Goal: Task Accomplishment & Management: Manage account settings

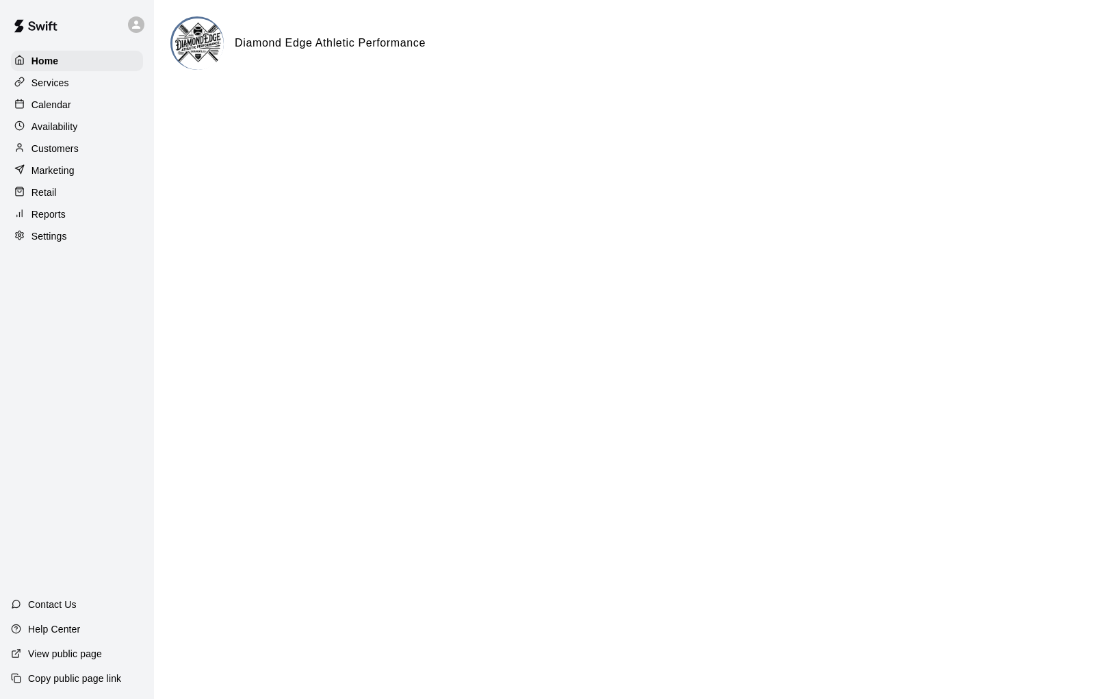
click at [53, 102] on p "Calendar" at bounding box center [51, 105] width 40 height 14
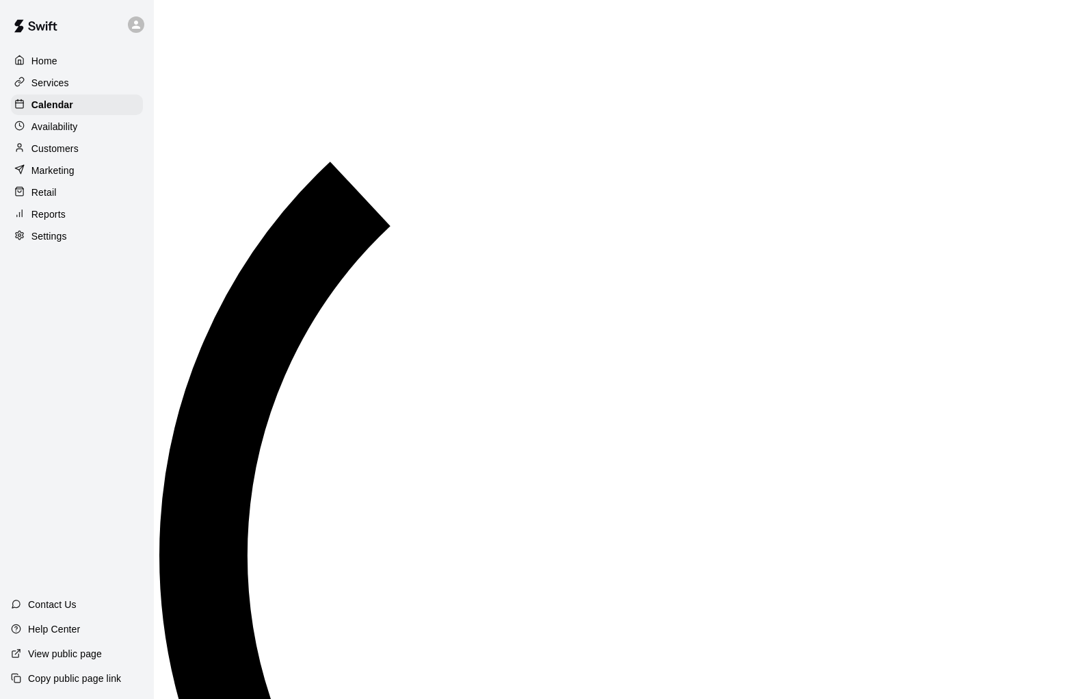
click at [62, 84] on p "Services" at bounding box center [50, 83] width 38 height 14
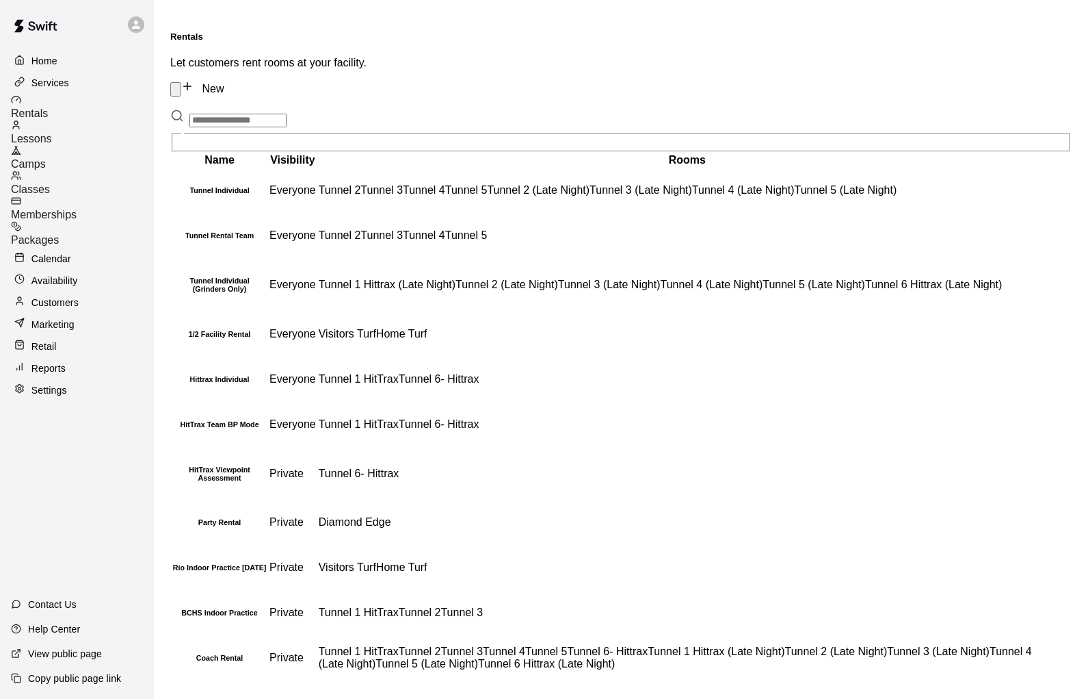
click at [77, 209] on span "Memberships" at bounding box center [44, 215] width 66 height 12
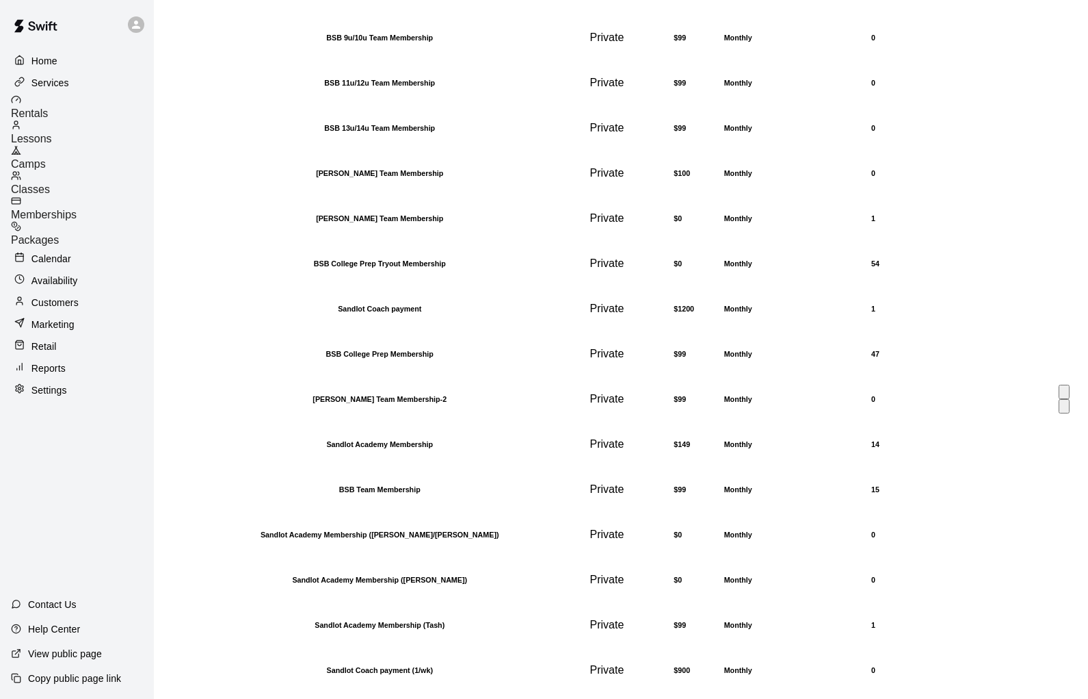
scroll to position [815, 0]
click at [246, 621] on h6 "Sandlot Academy Membership (Tash)" at bounding box center [379, 625] width 415 height 8
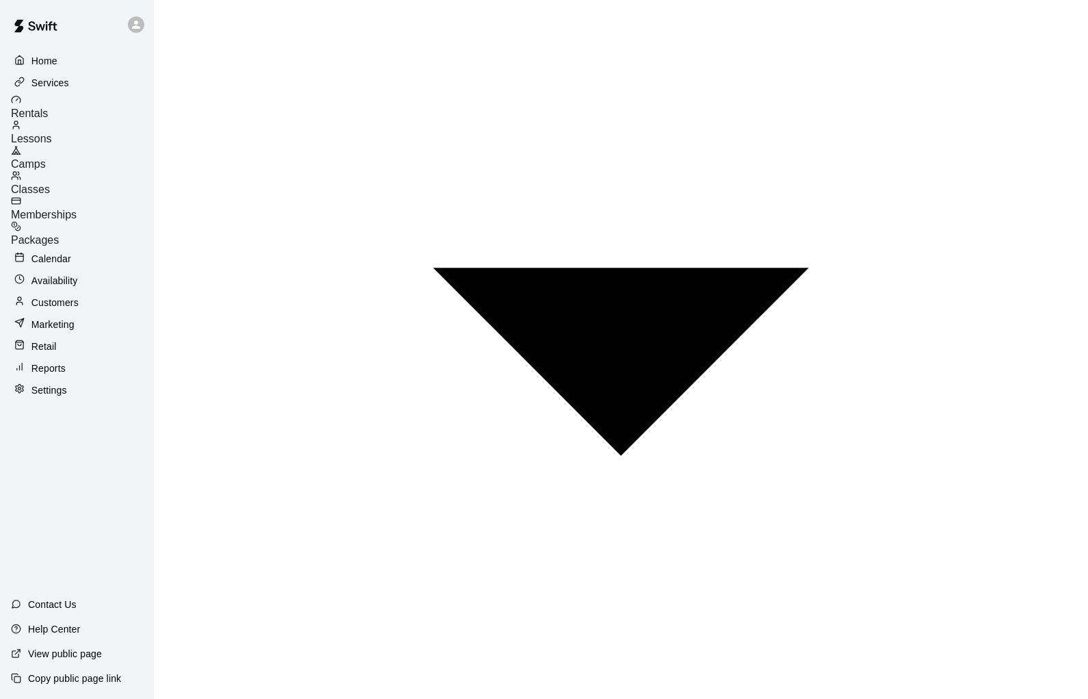
scroll to position [826, 0]
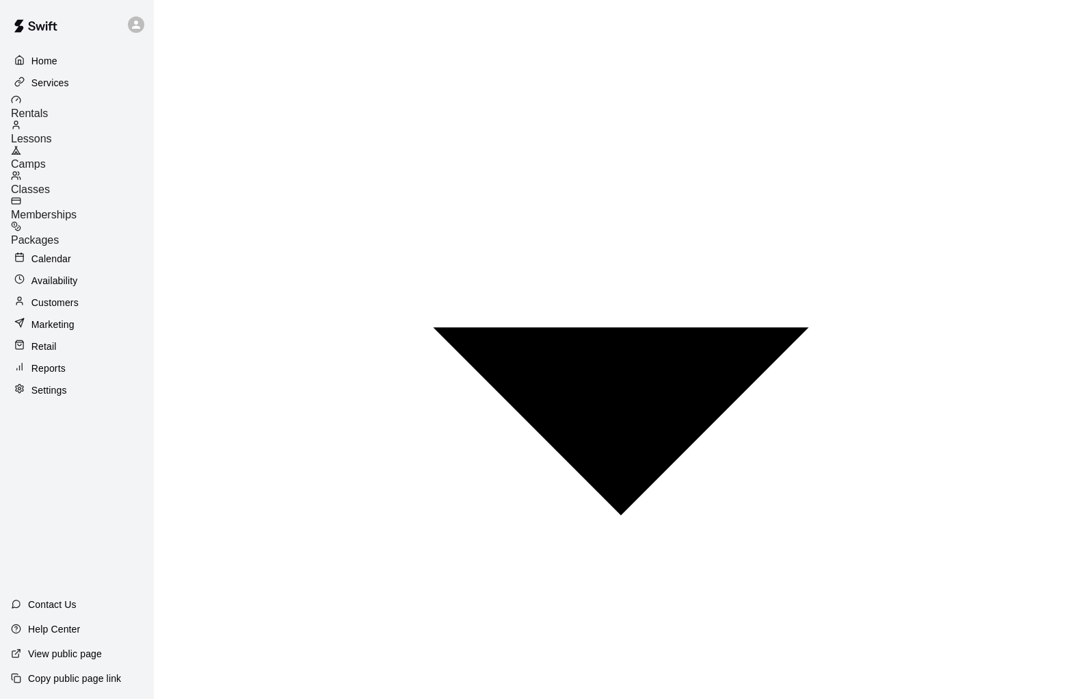
click at [79, 196] on div "Memberships" at bounding box center [82, 208] width 143 height 25
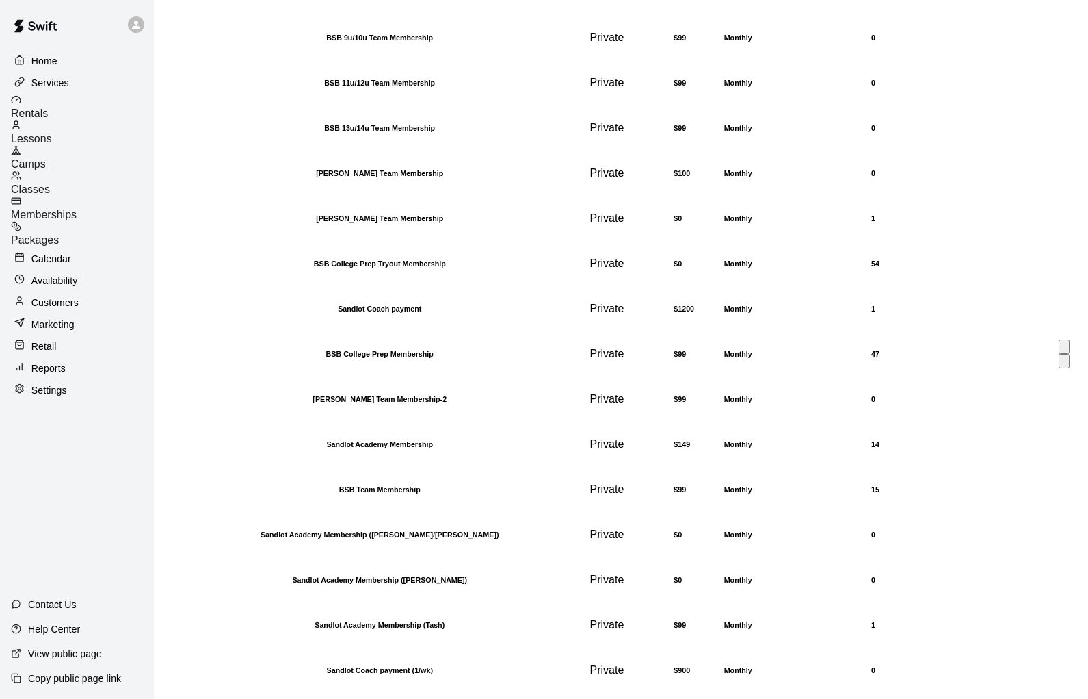
scroll to position [610, 0]
click at [395, 222] on h6 "[PERSON_NAME] Team Membership" at bounding box center [379, 218] width 415 height 8
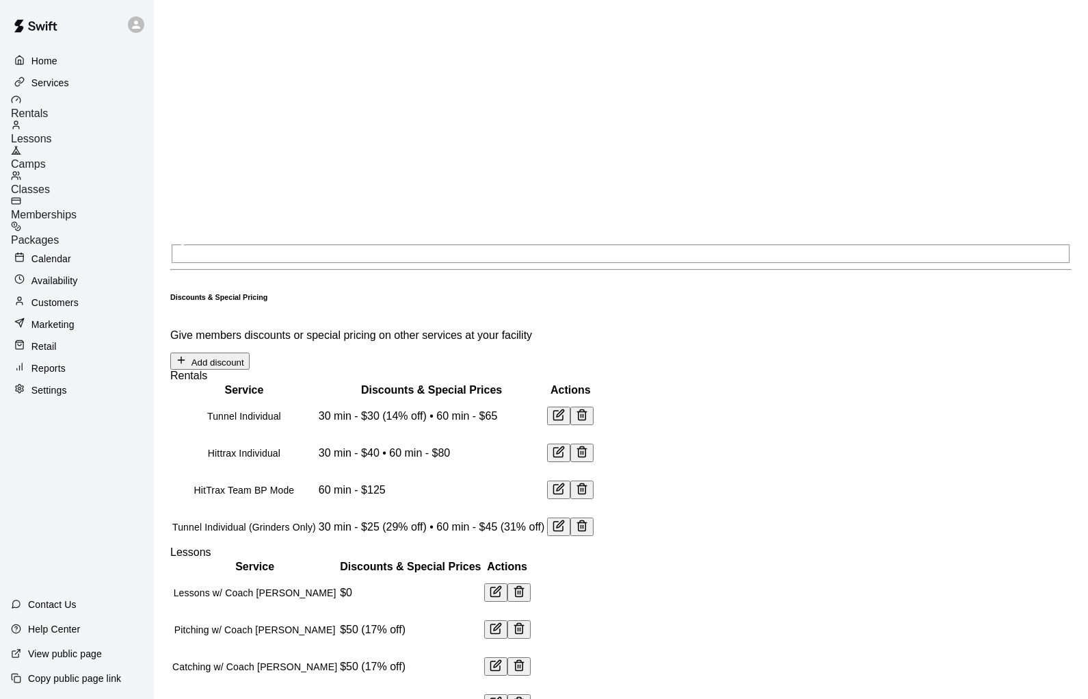
scroll to position [1656, 0]
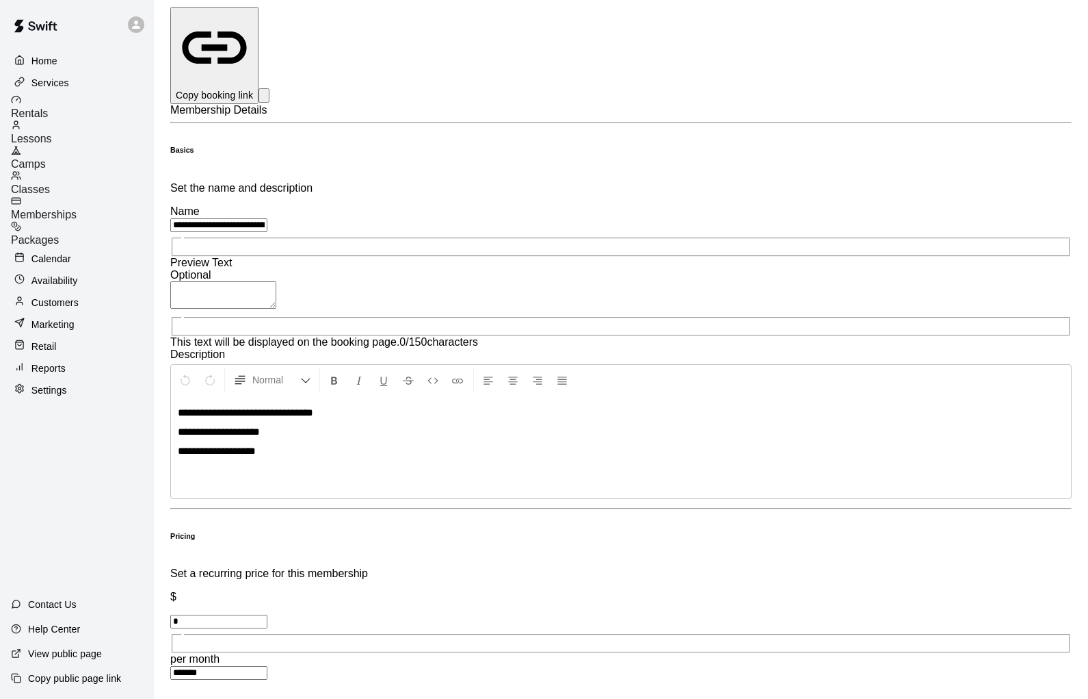
scroll to position [0, 0]
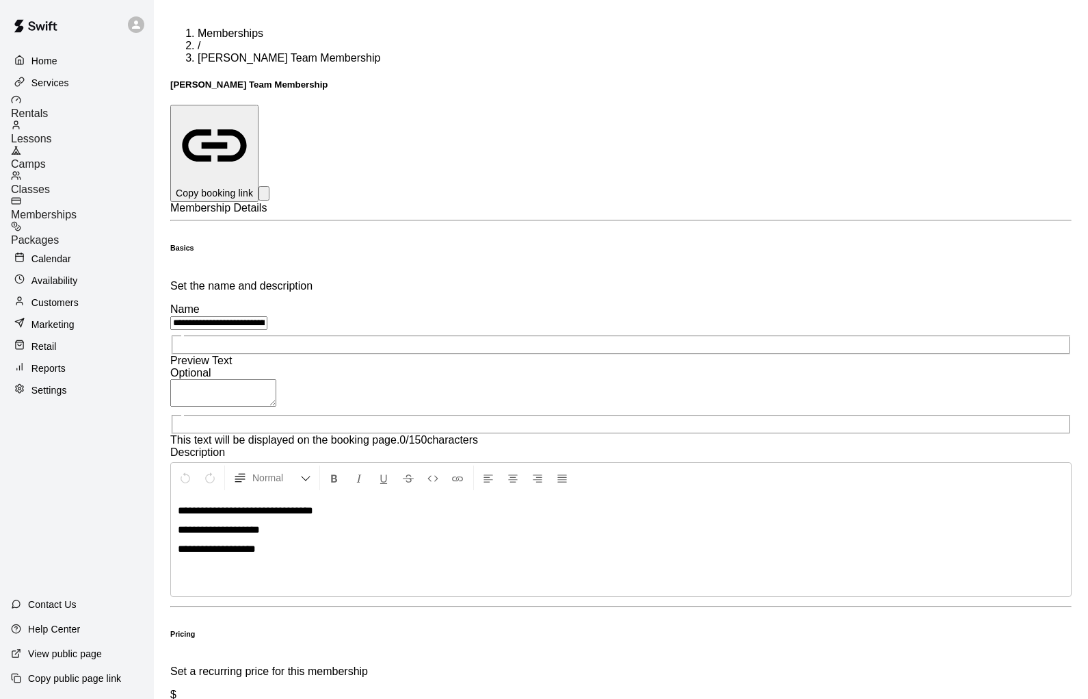
click at [66, 209] on span "Memberships" at bounding box center [44, 215] width 66 height 12
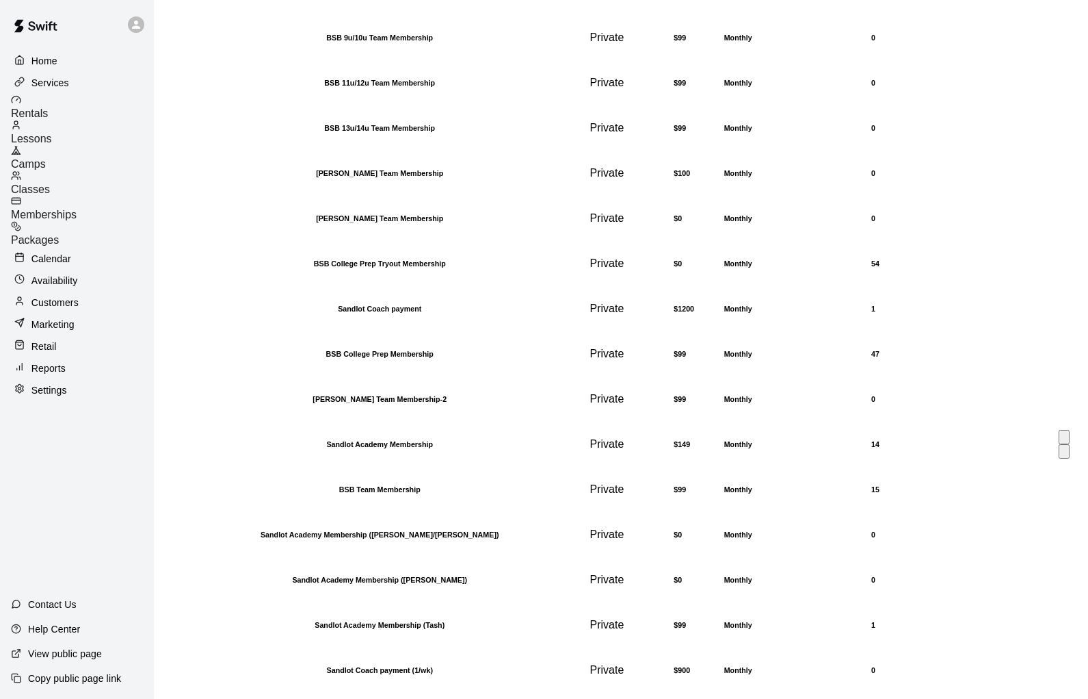
scroll to position [815, 0]
click at [278, 440] on h6 "Sandlot Academy Membership" at bounding box center [379, 444] width 415 height 8
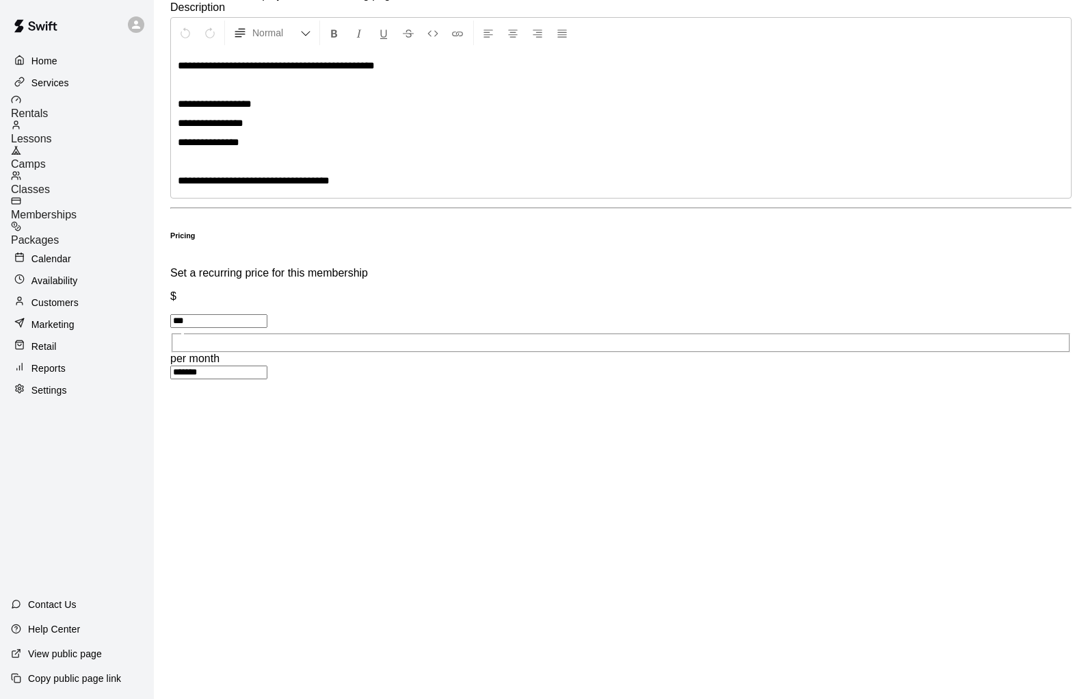
scroll to position [479, 0]
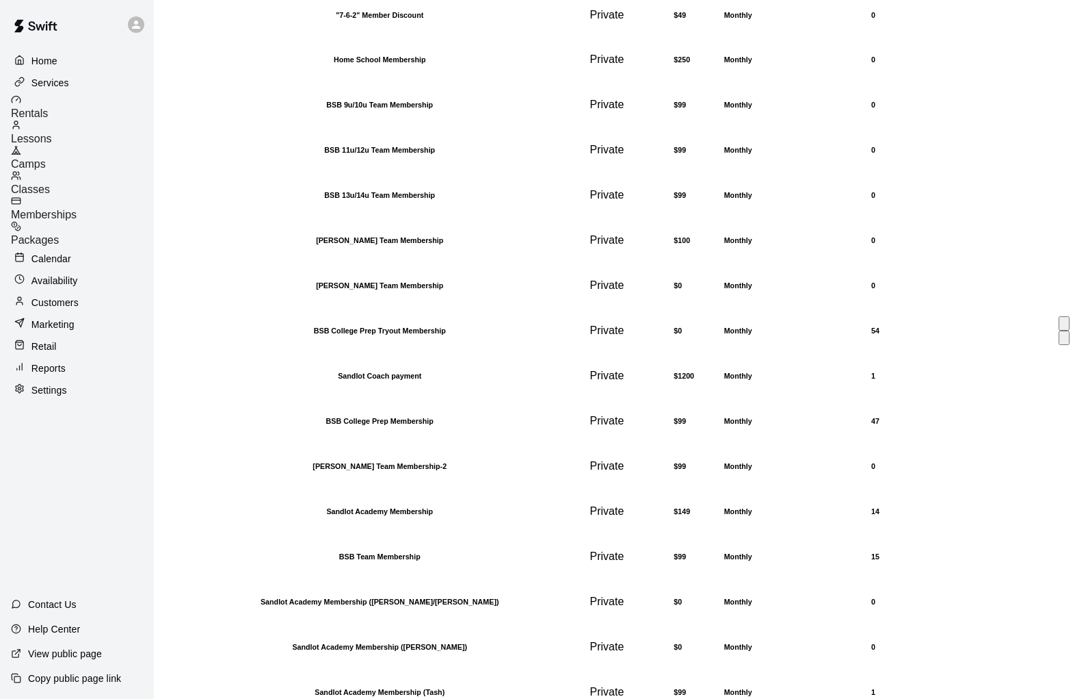
scroll to position [479, 0]
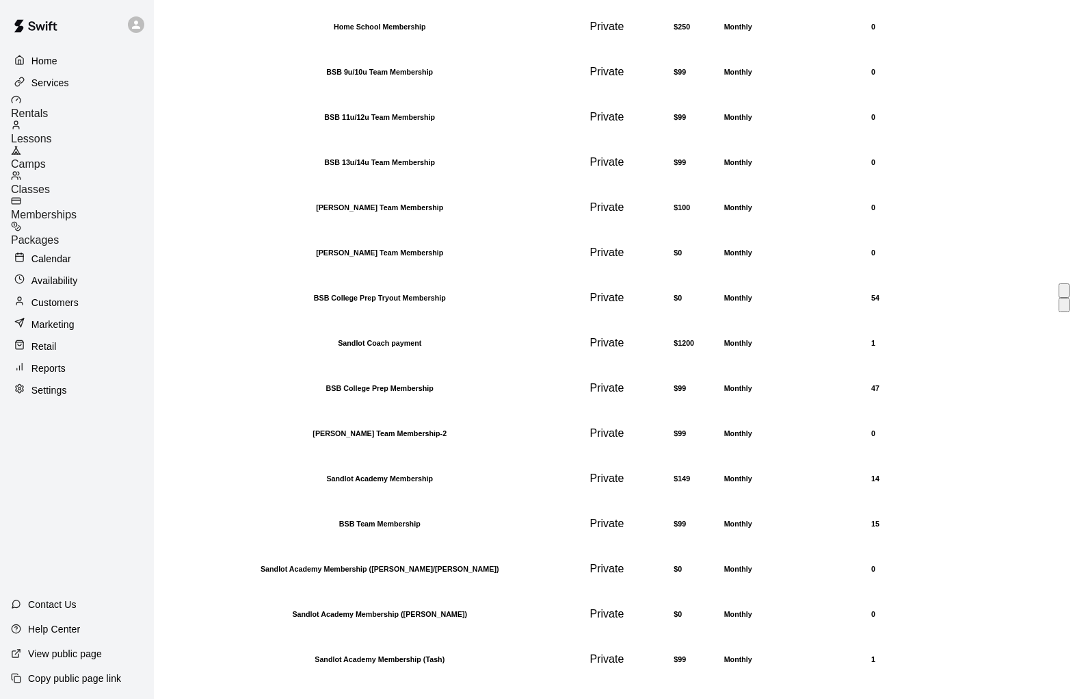
click at [304, 302] on h6 "BSB College Prep Tryout Membership" at bounding box center [379, 297] width 415 height 8
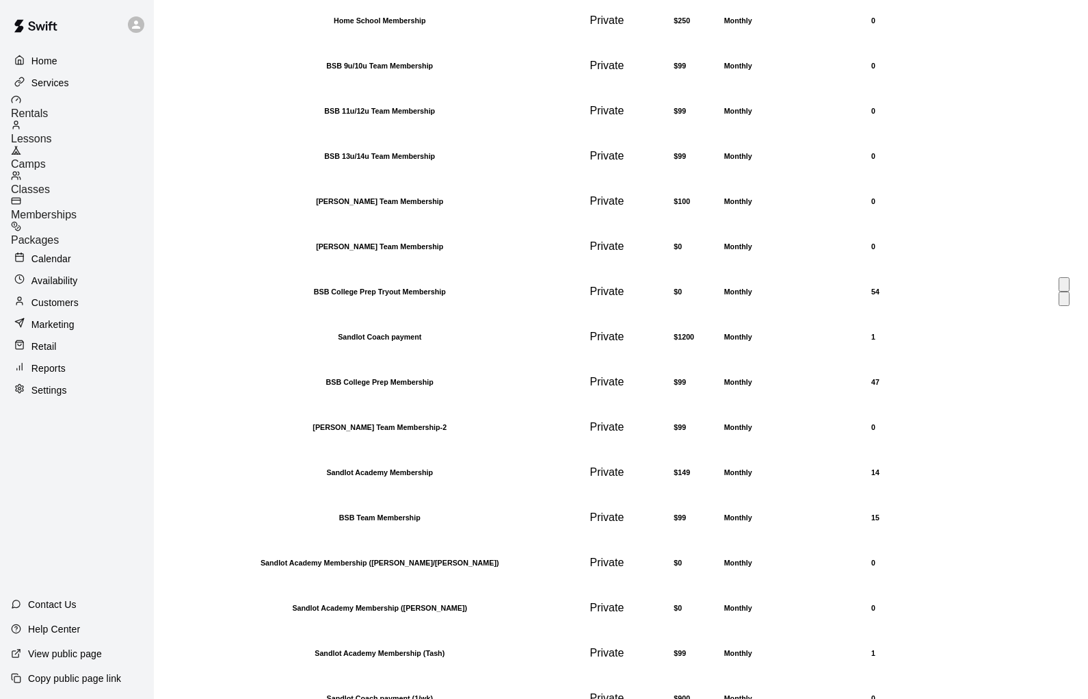
scroll to position [616, 0]
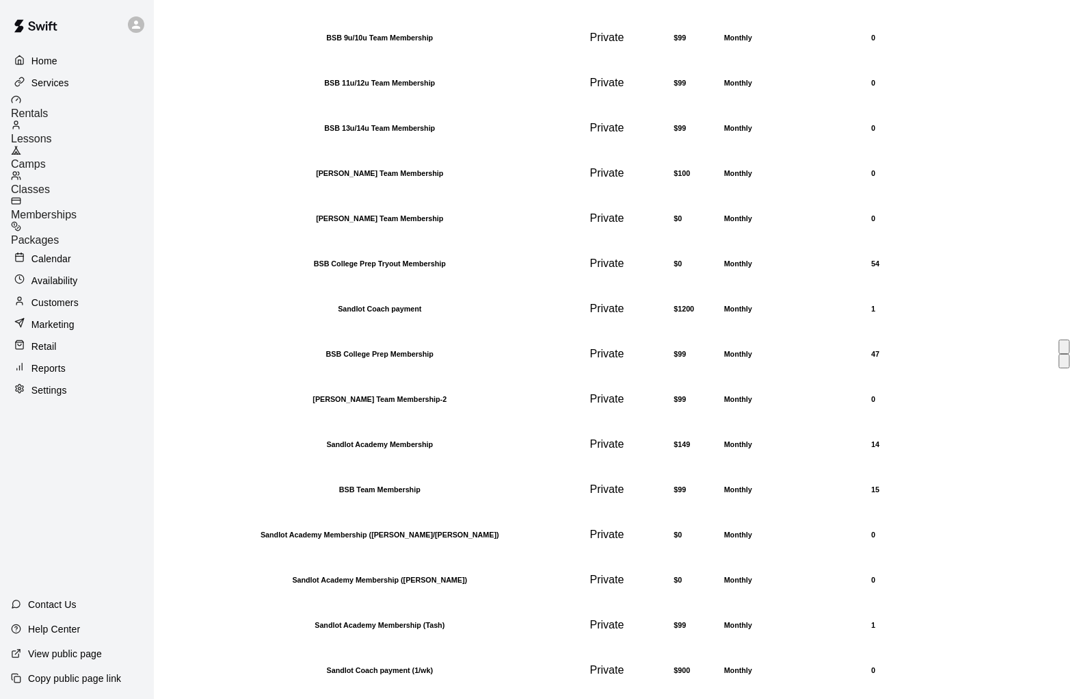
click at [465, 376] on th "BSB College Prep Membership" at bounding box center [380, 354] width 416 height 44
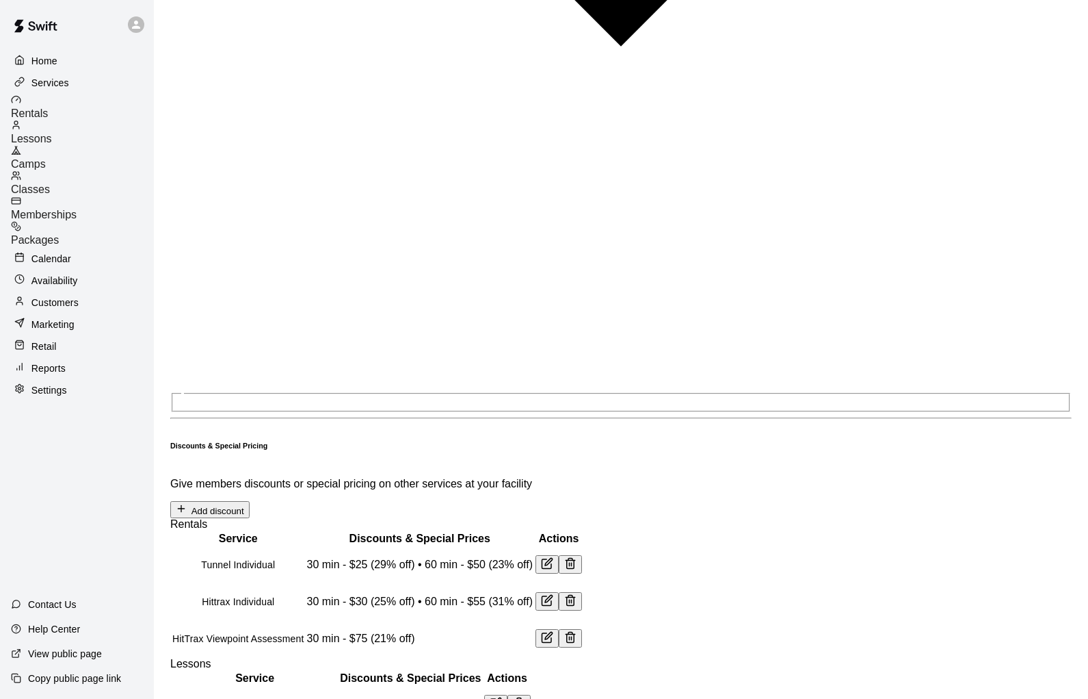
scroll to position [1505, 0]
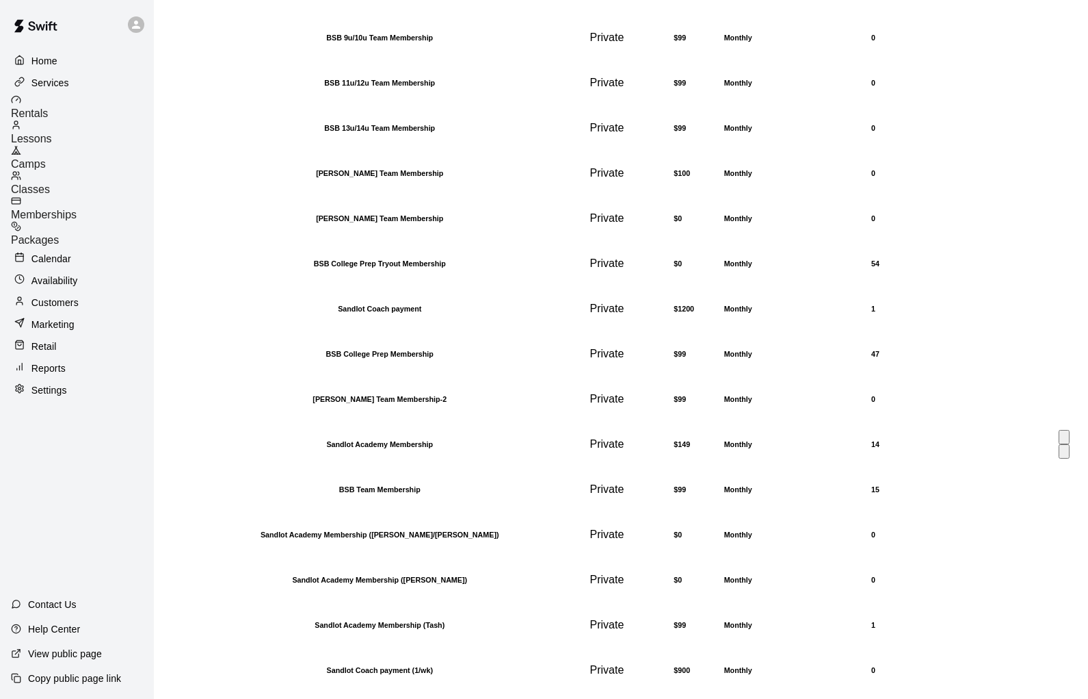
scroll to position [753, 0]
click at [417, 467] on th "BSB Team Membership" at bounding box center [380, 489] width 416 height 44
click at [340, 530] on h6 "Sandlot Academy Membership ([PERSON_NAME]/[PERSON_NAME])" at bounding box center [379, 534] width 415 height 8
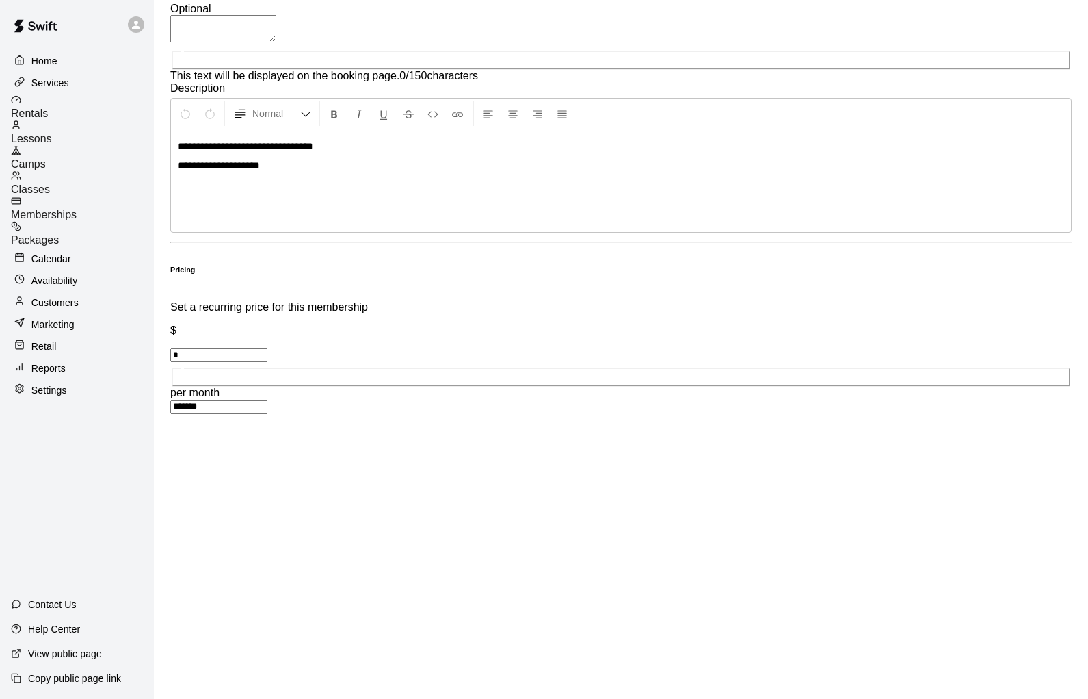
scroll to position [375, 0]
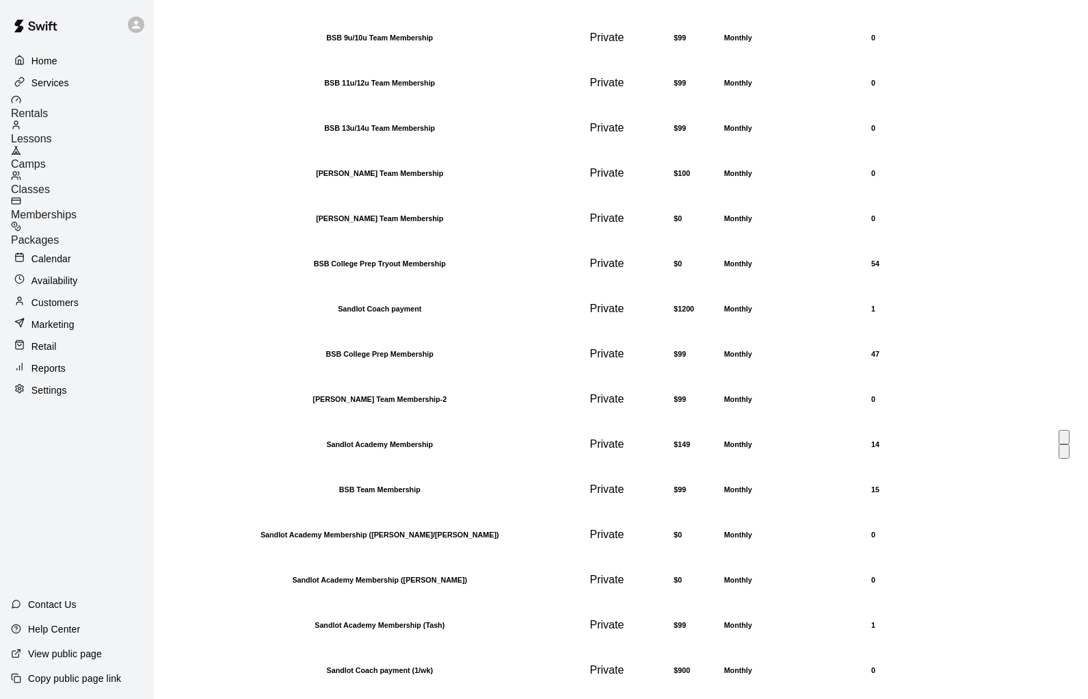
scroll to position [753, 0]
click at [413, 566] on th "Sandlot Academy Membership ([PERSON_NAME])" at bounding box center [380, 580] width 416 height 44
click at [383, 666] on h6 "Sandlot Coach payment (1/wk)" at bounding box center [379, 670] width 415 height 8
